Goal: Navigation & Orientation: Go to known website

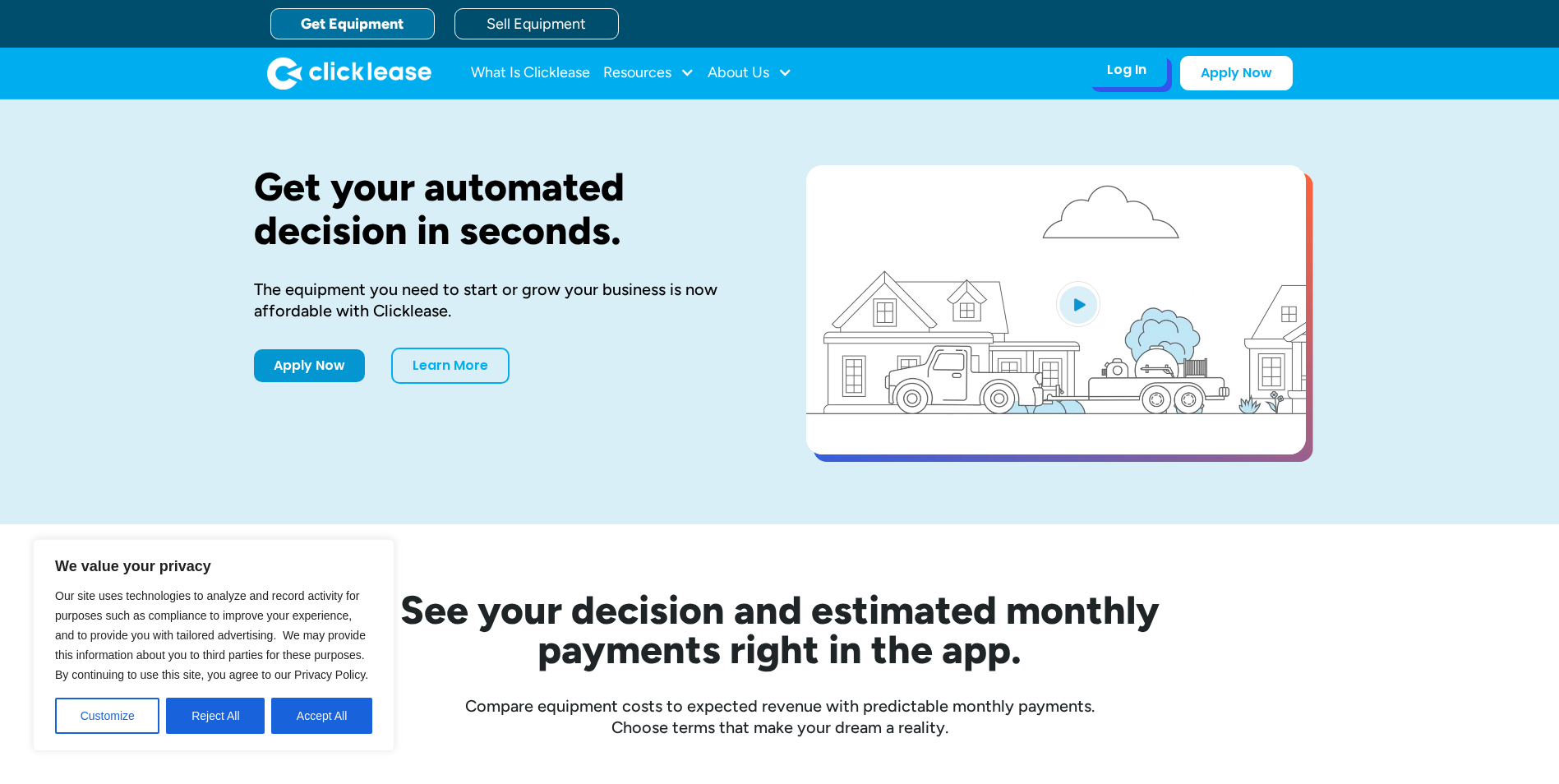
click at [1116, 69] on div "Log In" at bounding box center [1126, 69] width 39 height 16
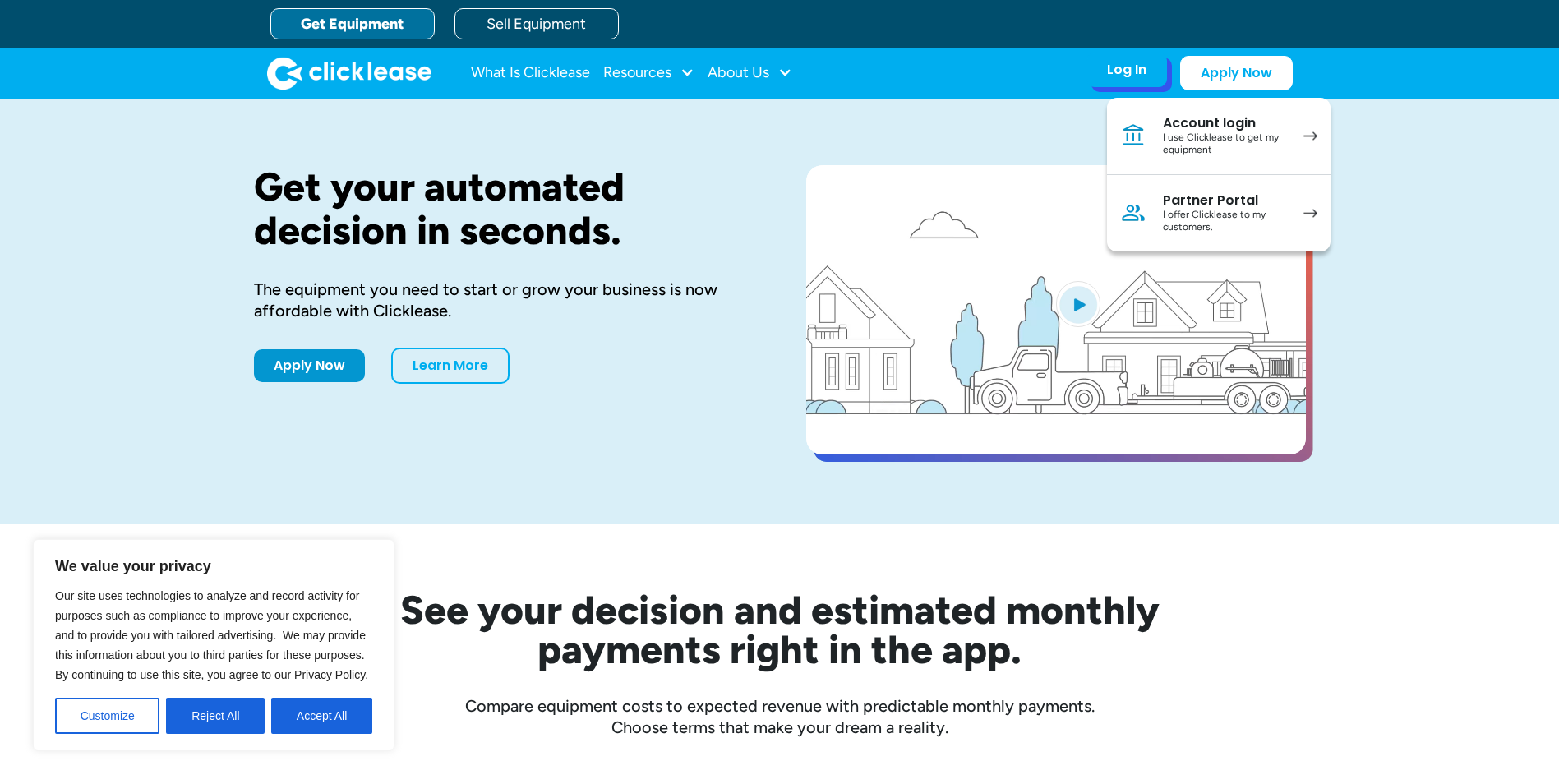
click at [1182, 222] on div "I offer Clicklease to my customers." at bounding box center [1225, 221] width 124 height 26
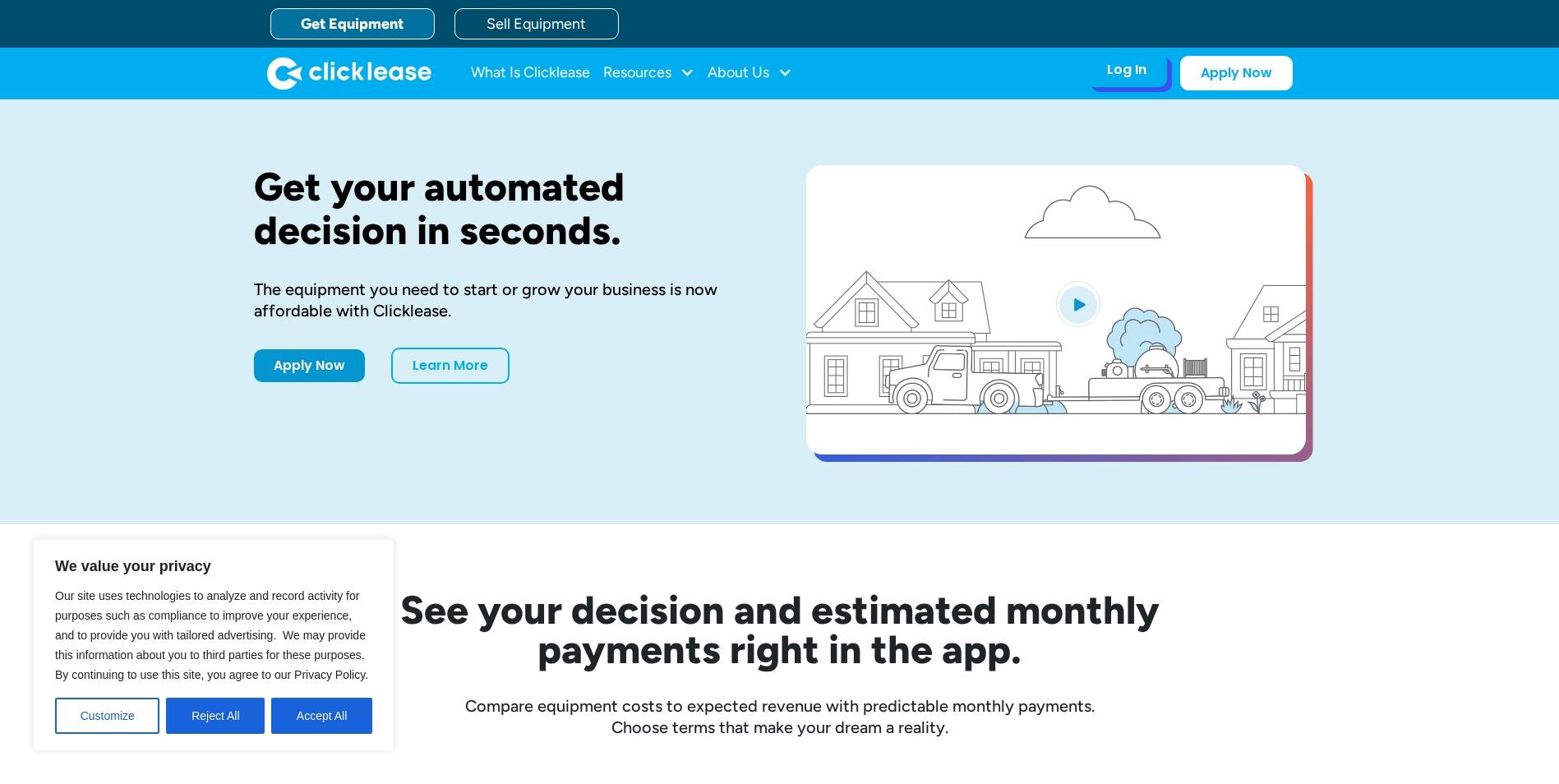
click at [1108, 72] on div "Log In" at bounding box center [1126, 69] width 39 height 16
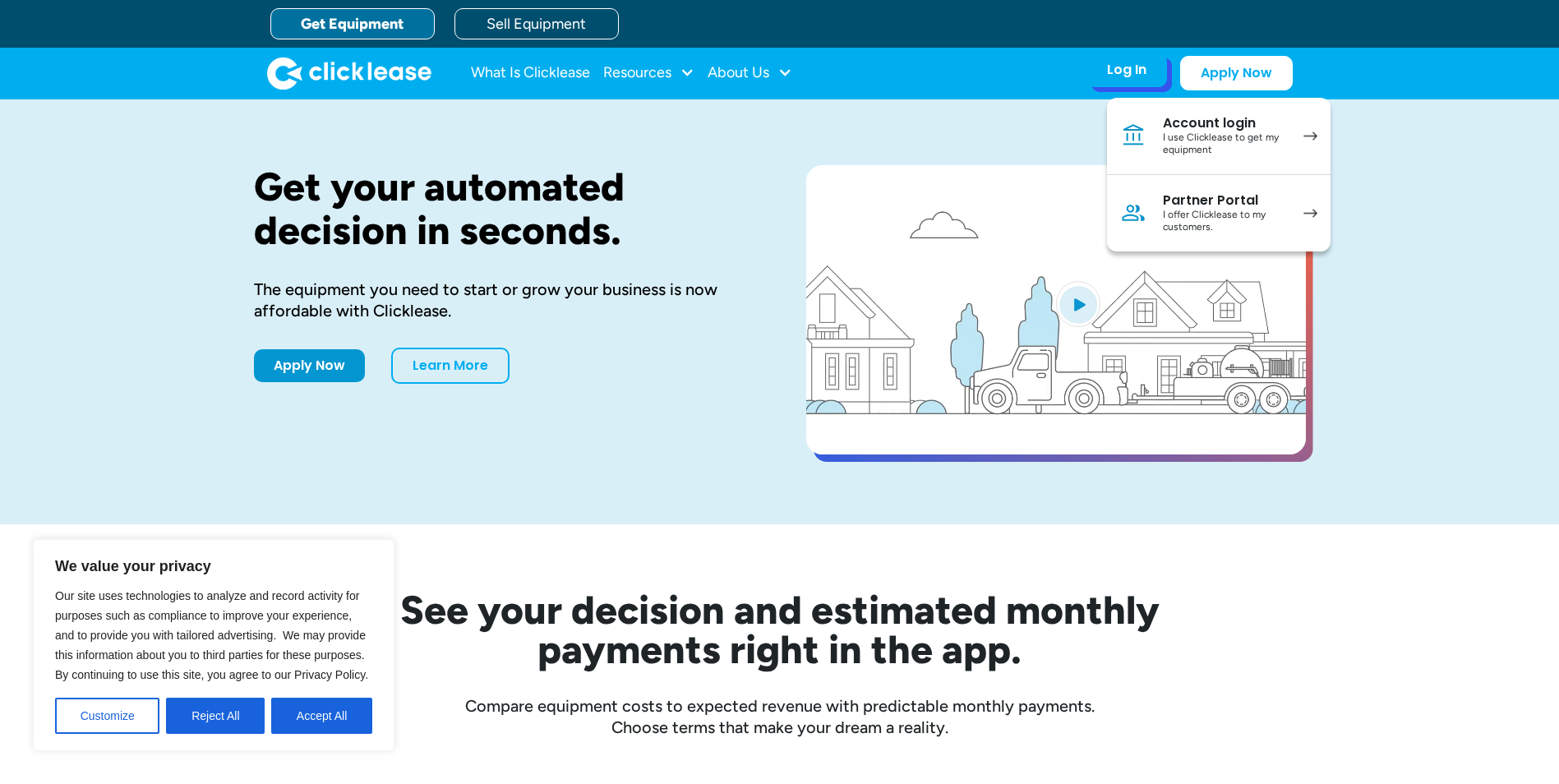
click at [1205, 219] on div "I offer Clicklease to my customers." at bounding box center [1225, 221] width 124 height 26
